Goal: Information Seeking & Learning: Find specific fact

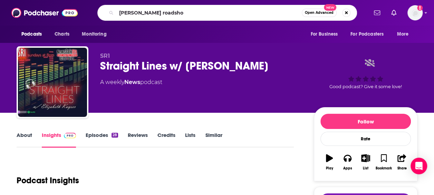
type input "[PERSON_NAME] roadshow"
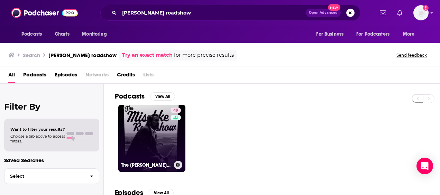
click at [139, 129] on link "49 The [PERSON_NAME] Roadshow" at bounding box center [151, 138] width 67 height 67
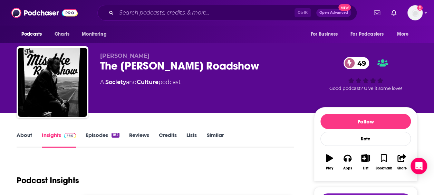
click at [19, 139] on link "About" at bounding box center [25, 140] width 16 height 16
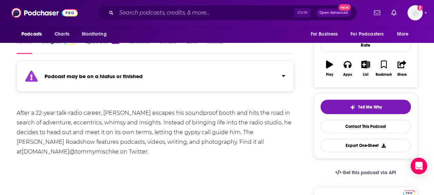
scroll to position [94, 0]
click at [160, 17] on input "Search podcasts, credits, & more..." at bounding box center [205, 12] width 178 height 11
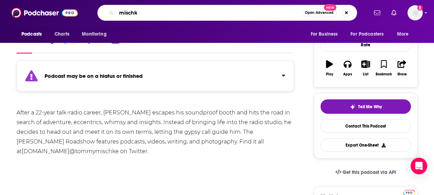
type input "[PERSON_NAME]"
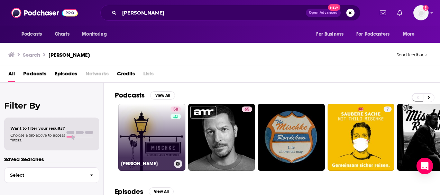
click at [147, 124] on link "58 [PERSON_NAME]" at bounding box center [151, 137] width 67 height 67
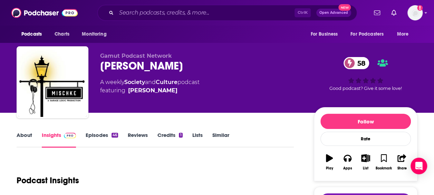
click at [24, 144] on link "About" at bounding box center [25, 140] width 16 height 16
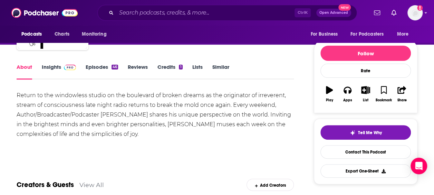
scroll to position [68, 0]
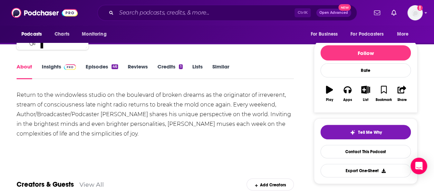
click at [93, 65] on link "Episodes 46" at bounding box center [102, 71] width 32 height 16
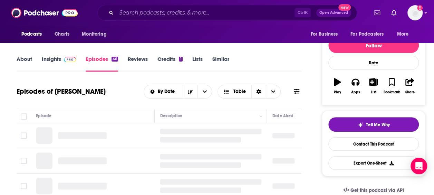
scroll to position [40, 0]
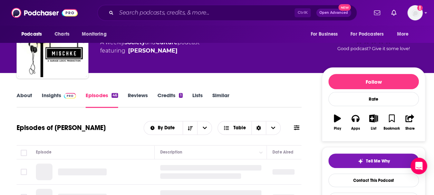
click at [60, 96] on link "Insights" at bounding box center [59, 100] width 34 height 16
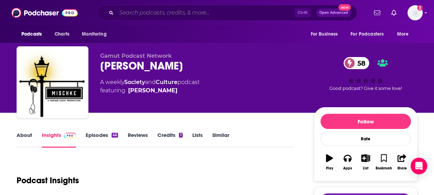
click at [127, 18] on input "Search podcasts, credits, & more..." at bounding box center [205, 12] width 178 height 11
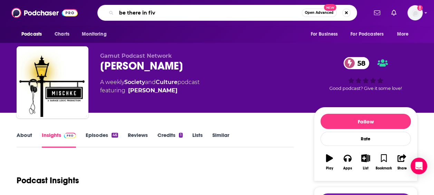
type input "be there in five"
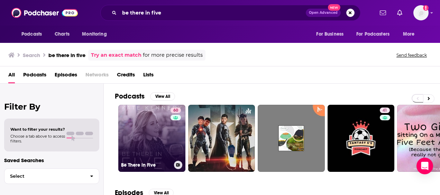
click at [139, 120] on link "60 Be There in Five" at bounding box center [151, 138] width 67 height 67
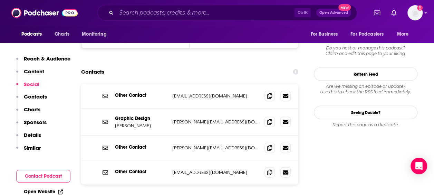
scroll to position [717, 0]
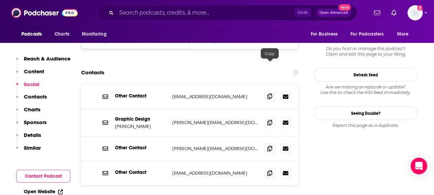
click at [269, 94] on icon at bounding box center [270, 97] width 5 height 6
click at [267, 168] on span at bounding box center [270, 173] width 10 height 10
click at [271, 120] on icon at bounding box center [270, 123] width 5 height 6
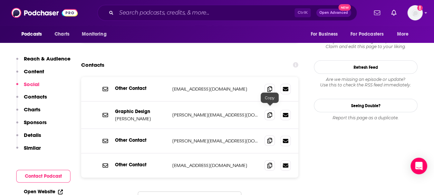
click at [266, 136] on span at bounding box center [270, 141] width 10 height 10
click at [272, 86] on icon at bounding box center [270, 89] width 5 height 6
click at [154, 14] on input "Search podcasts, credits, & more..." at bounding box center [205, 12] width 178 height 11
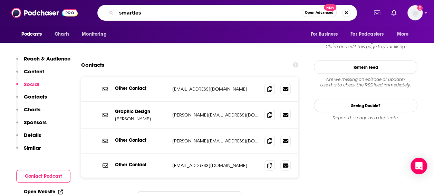
type input "smartless"
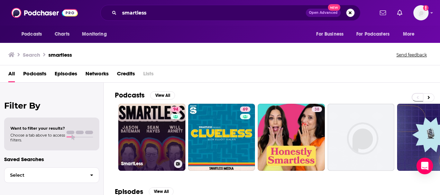
click at [136, 139] on link "94 SmartLess" at bounding box center [151, 137] width 67 height 67
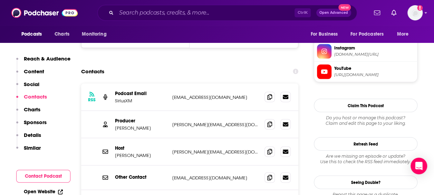
scroll to position [693, 0]
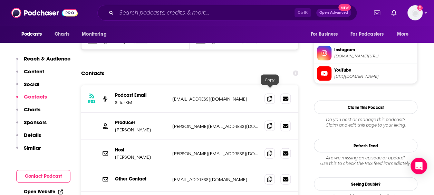
click at [270, 123] on icon at bounding box center [270, 126] width 5 height 6
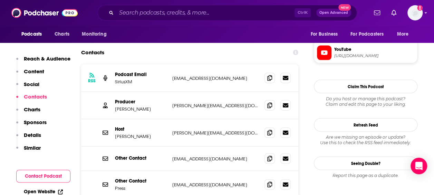
scroll to position [714, 0]
click at [267, 127] on span at bounding box center [270, 132] width 10 height 10
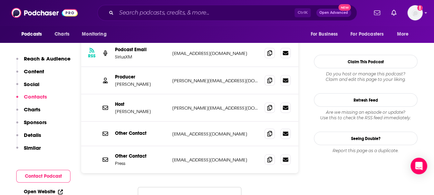
scroll to position [739, 0]
click at [179, 187] on button "Load More..." at bounding box center [190, 196] width 104 height 19
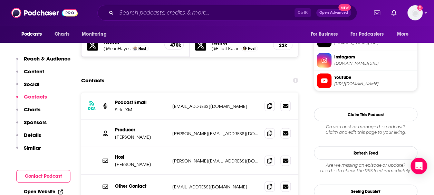
scroll to position [670, 0]
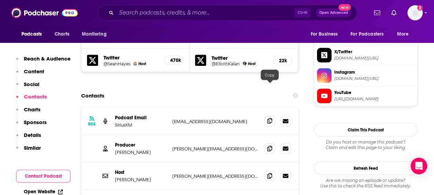
click at [270, 118] on icon at bounding box center [270, 121] width 5 height 6
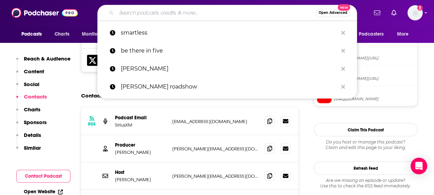
click at [153, 9] on input "Search podcasts, credits, & more..." at bounding box center [215, 12] width 199 height 11
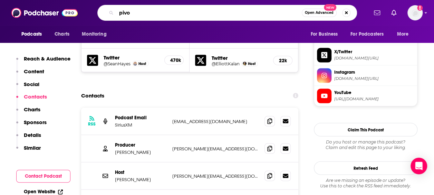
type input "pivot"
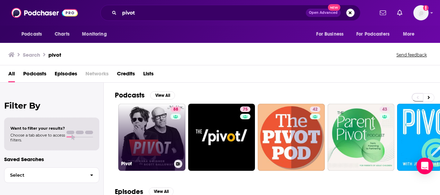
click at [136, 131] on link "88 Pivot" at bounding box center [151, 137] width 67 height 67
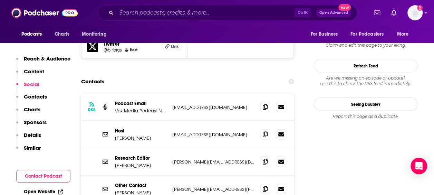
scroll to position [665, 0]
click at [268, 129] on span at bounding box center [265, 134] width 10 height 10
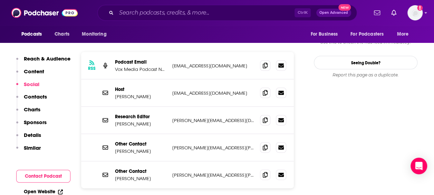
scroll to position [707, 0]
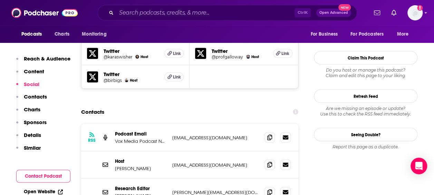
scroll to position [635, 0]
click at [268, 188] on icon at bounding box center [270, 191] width 5 height 6
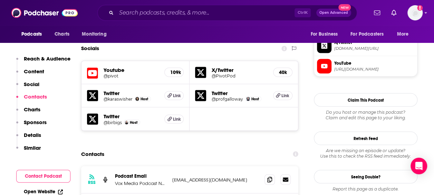
scroll to position [627, 0]
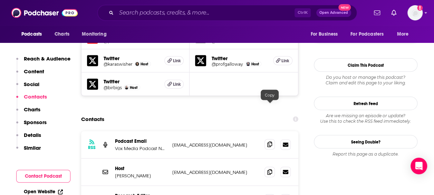
click at [271, 141] on icon at bounding box center [270, 144] width 5 height 6
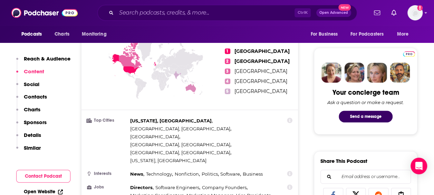
scroll to position [0, 0]
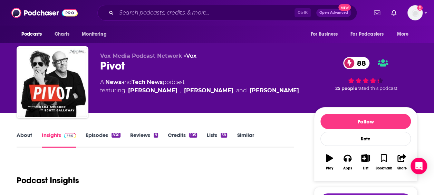
click at [21, 135] on link "About" at bounding box center [25, 140] width 16 height 16
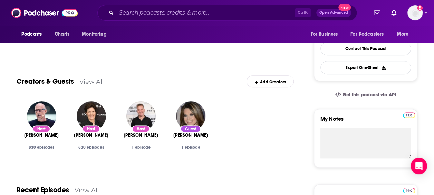
scroll to position [41, 0]
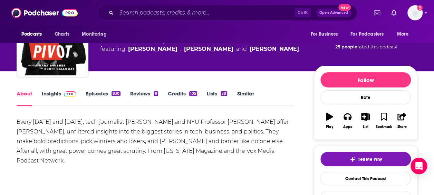
click at [112, 96] on link "Episodes 830" at bounding box center [103, 98] width 35 height 16
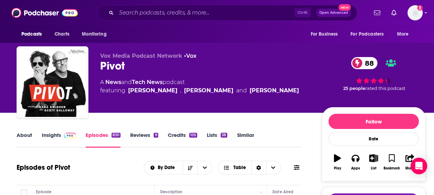
click at [54, 145] on link "Insights" at bounding box center [59, 140] width 34 height 16
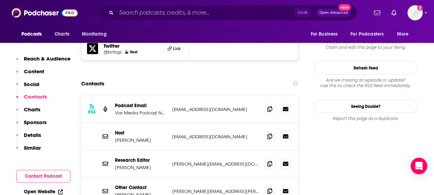
scroll to position [655, 0]
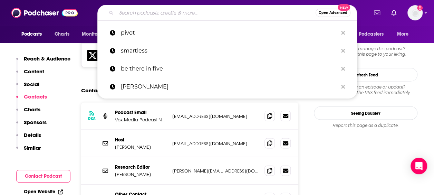
click at [144, 13] on input "Search podcasts, credits, & more..." at bounding box center [215, 12] width 199 height 11
paste input "On with [PERSON_NAME]"
type input "On with [PERSON_NAME]"
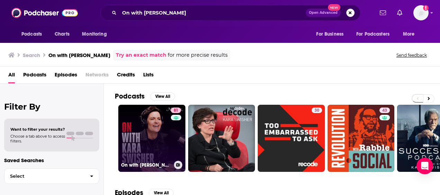
click at [150, 129] on link "81 On with [PERSON_NAME]" at bounding box center [151, 138] width 67 height 67
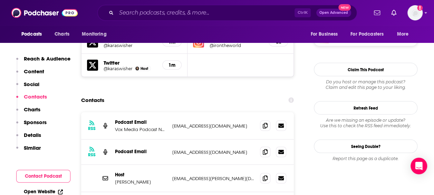
scroll to position [656, 0]
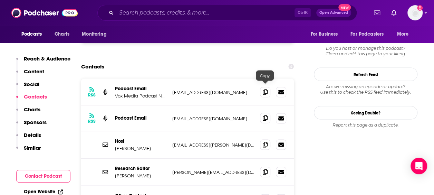
click at [266, 115] on icon at bounding box center [265, 118] width 5 height 6
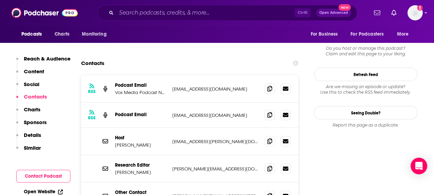
scroll to position [657, 0]
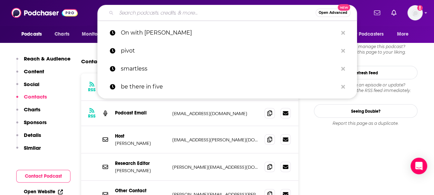
click at [121, 8] on input "Search podcasts, credits, & more..." at bounding box center [215, 12] width 199 height 11
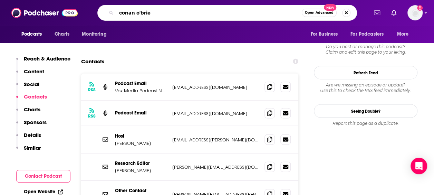
type input "[PERSON_NAME]"
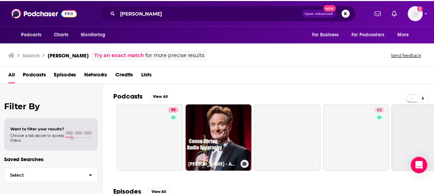
scroll to position [19, 0]
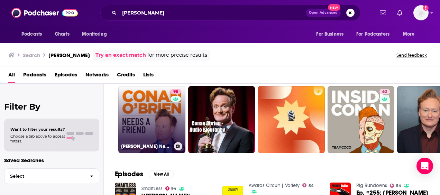
click at [154, 118] on link "95 [PERSON_NAME] Needs A Friend" at bounding box center [151, 119] width 67 height 67
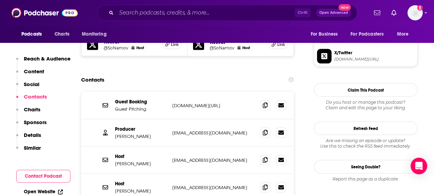
scroll to position [643, 0]
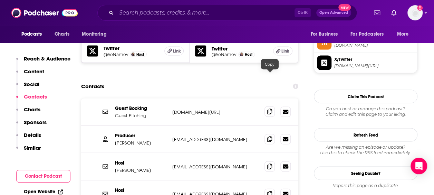
click at [269, 109] on icon at bounding box center [270, 112] width 5 height 6
click at [270, 136] on icon at bounding box center [270, 139] width 5 height 6
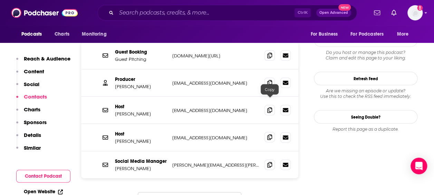
click at [271, 134] on icon at bounding box center [270, 137] width 5 height 6
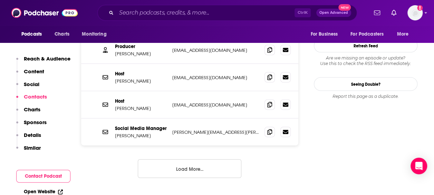
scroll to position [706, 0]
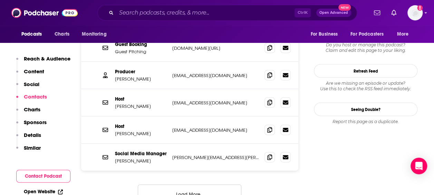
drag, startPoint x: 129, startPoint y: 98, endPoint x: 153, endPoint y: 98, distance: 24.9
click at [153, 131] on p "[PERSON_NAME]" at bounding box center [141, 134] width 52 height 6
copy p "[PERSON_NAME]"
click at [269, 127] on icon at bounding box center [270, 130] width 5 height 6
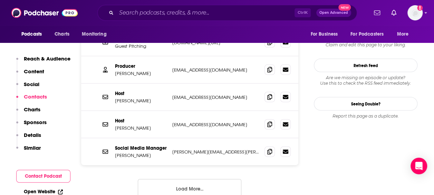
click at [178, 179] on button "Load More..." at bounding box center [190, 188] width 104 height 19
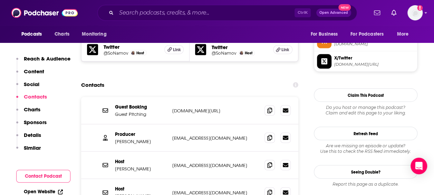
scroll to position [655, 0]
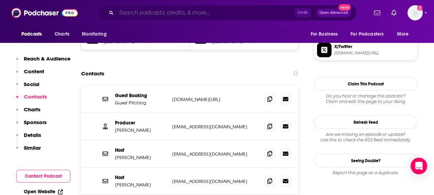
click at [155, 11] on input "Search podcasts, credits, & more..." at bounding box center [205, 12] width 178 height 11
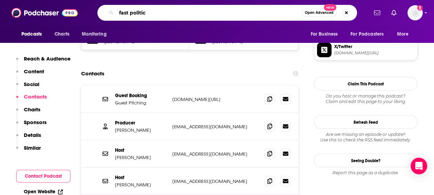
type input "fast politics"
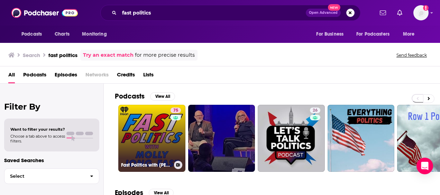
click at [150, 129] on link "75 Fast Politics with [PERSON_NAME]" at bounding box center [151, 138] width 67 height 67
